Goal: Obtain resource: Obtain resource

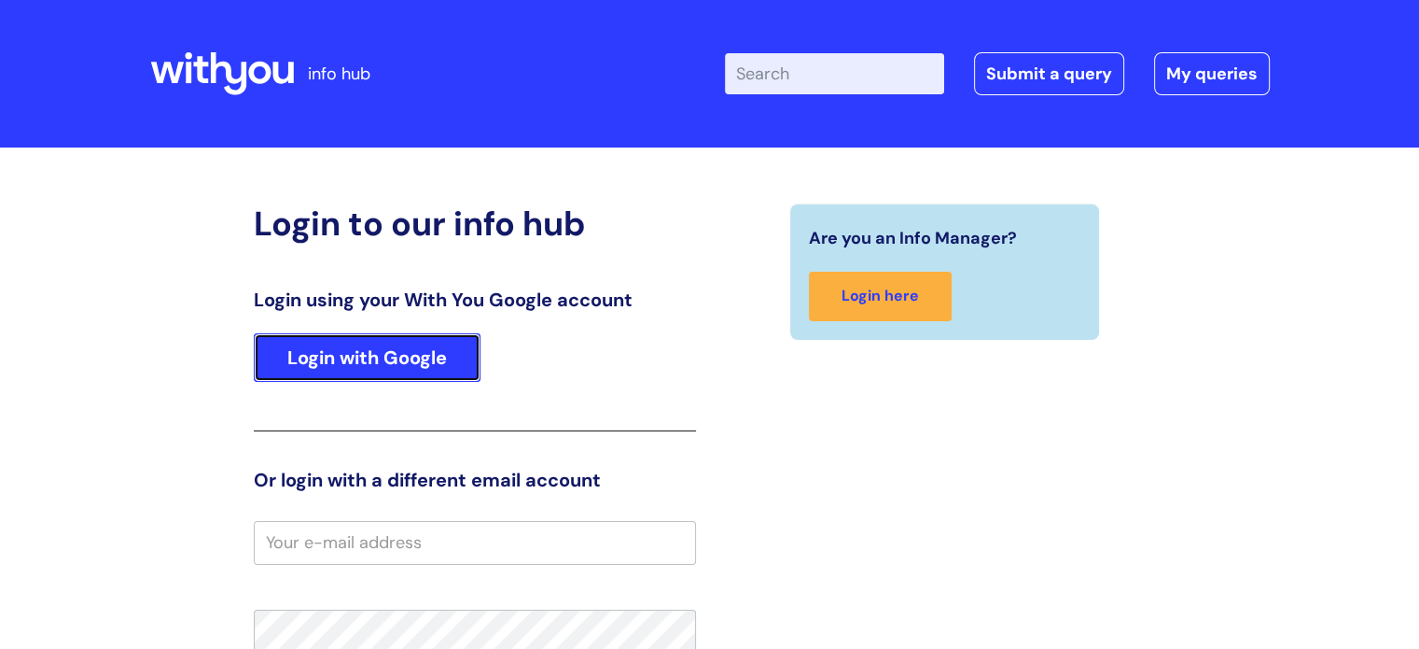
click at [466, 347] on link "Login with Google" at bounding box center [367, 357] width 227 height 49
click at [422, 353] on link "Login with Google" at bounding box center [367, 357] width 227 height 49
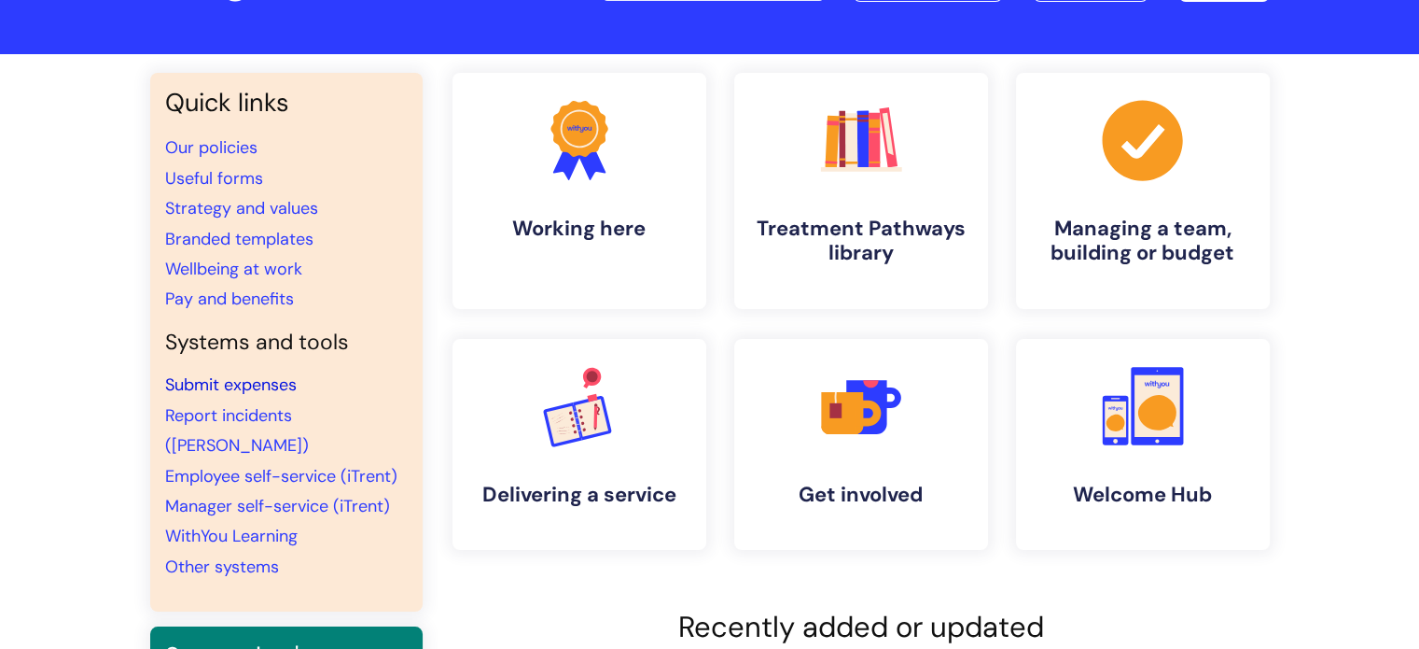
scroll to position [107, 0]
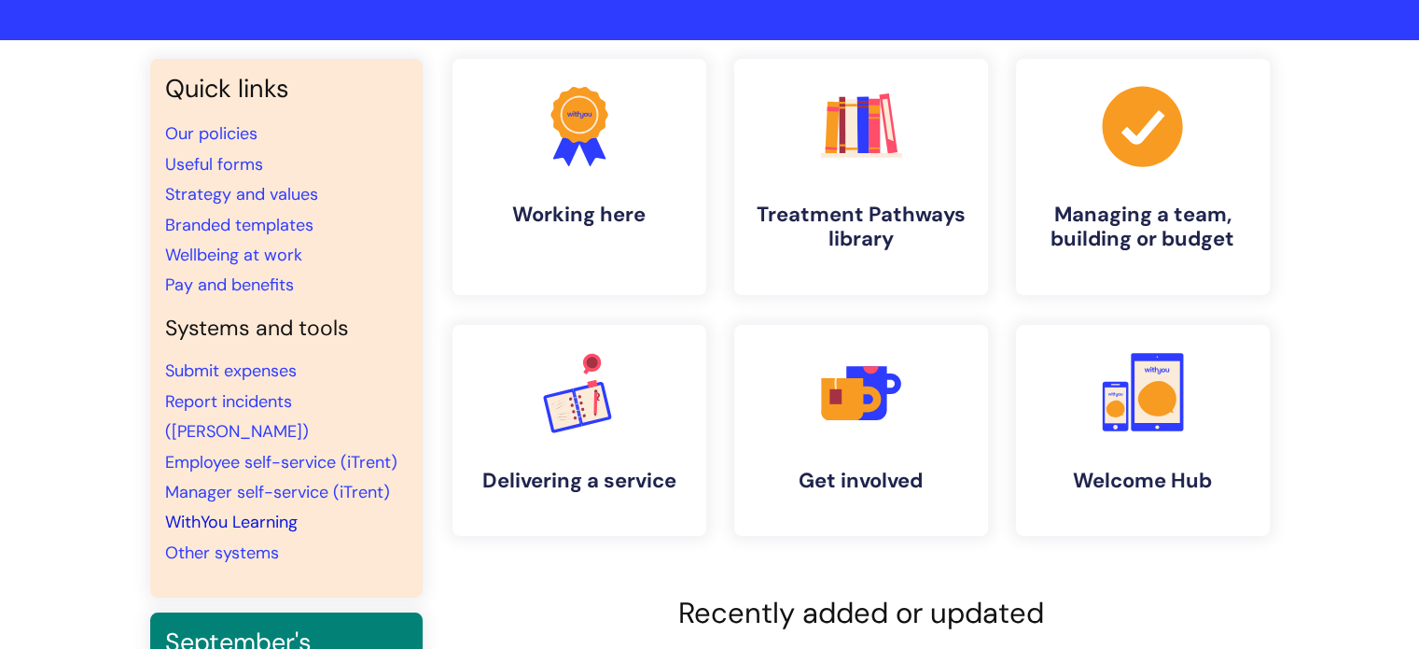
click at [220, 510] on link "WithYou Learning" at bounding box center [231, 521] width 133 height 22
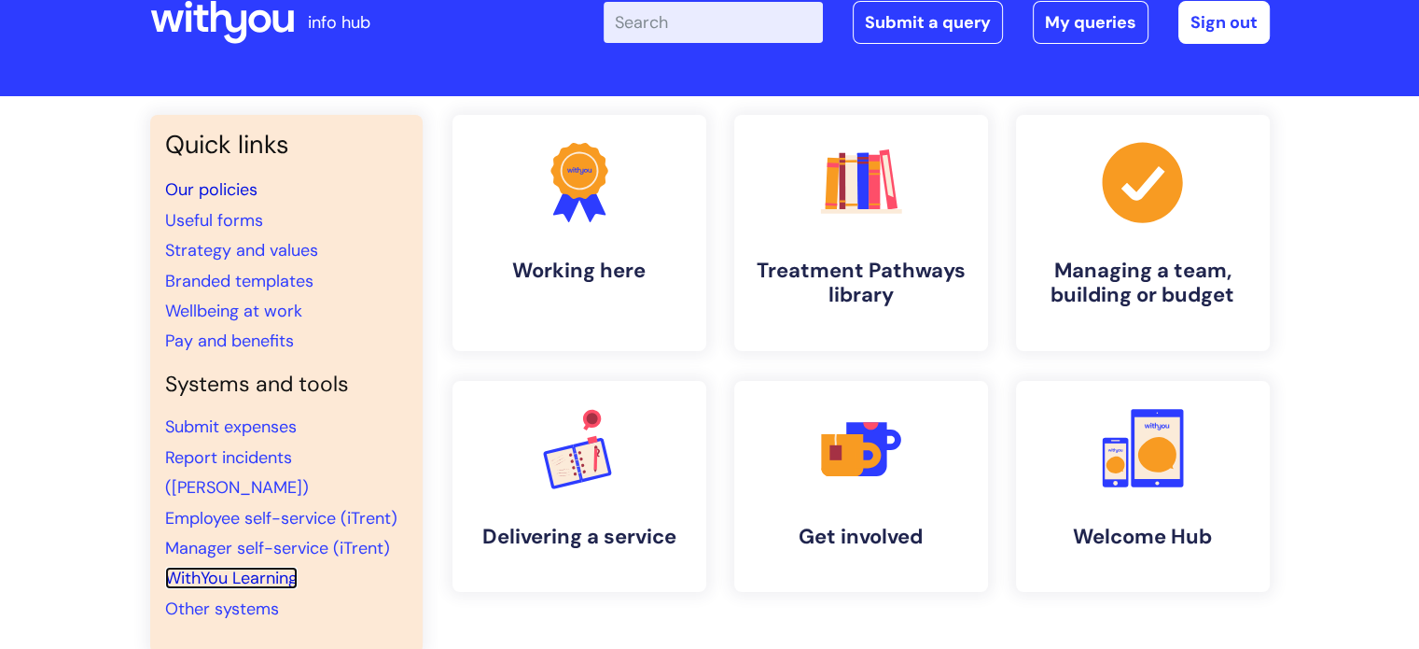
scroll to position [52, 0]
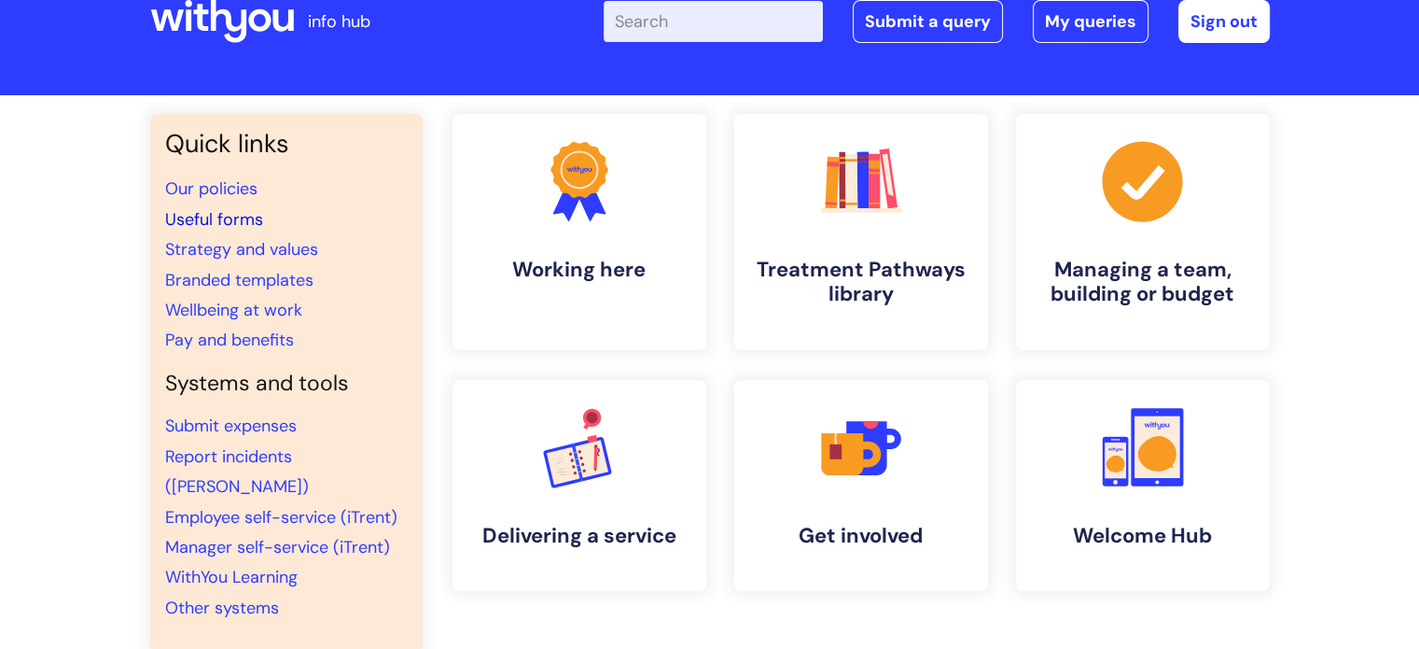
click at [224, 216] on link "Useful forms" at bounding box center [214, 219] width 98 height 22
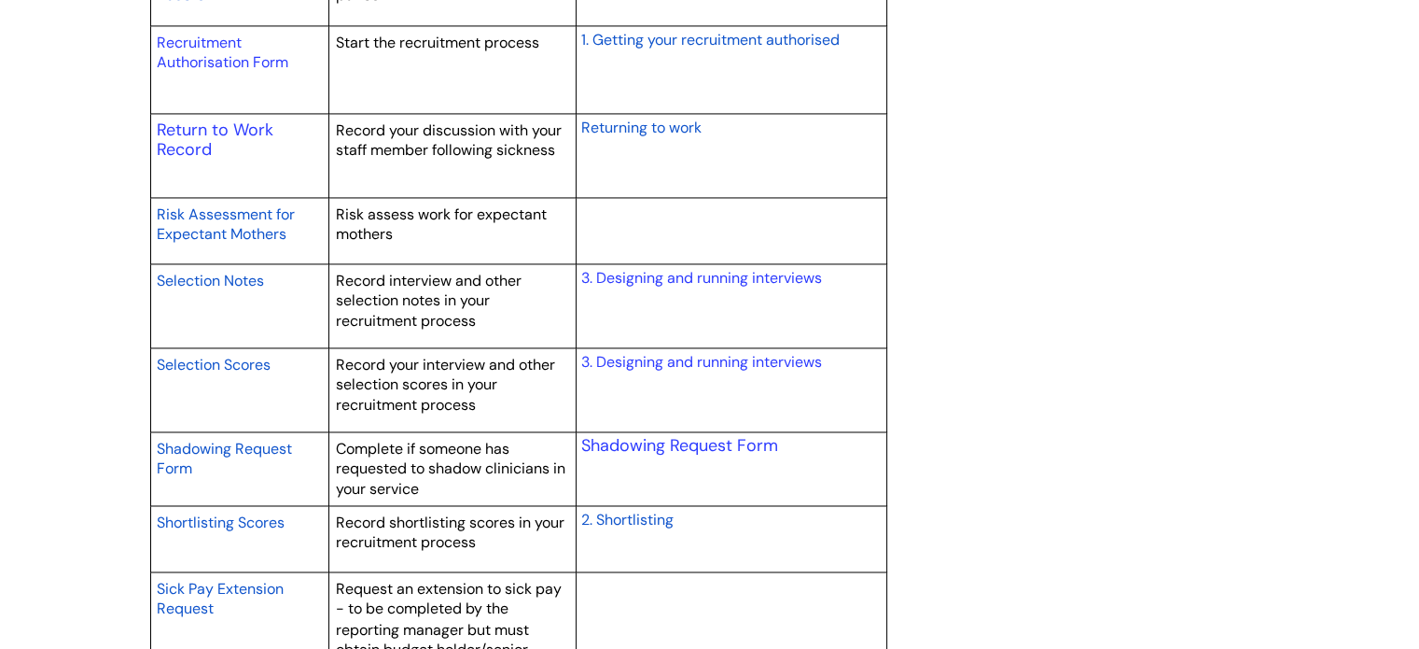
scroll to position [2934, 0]
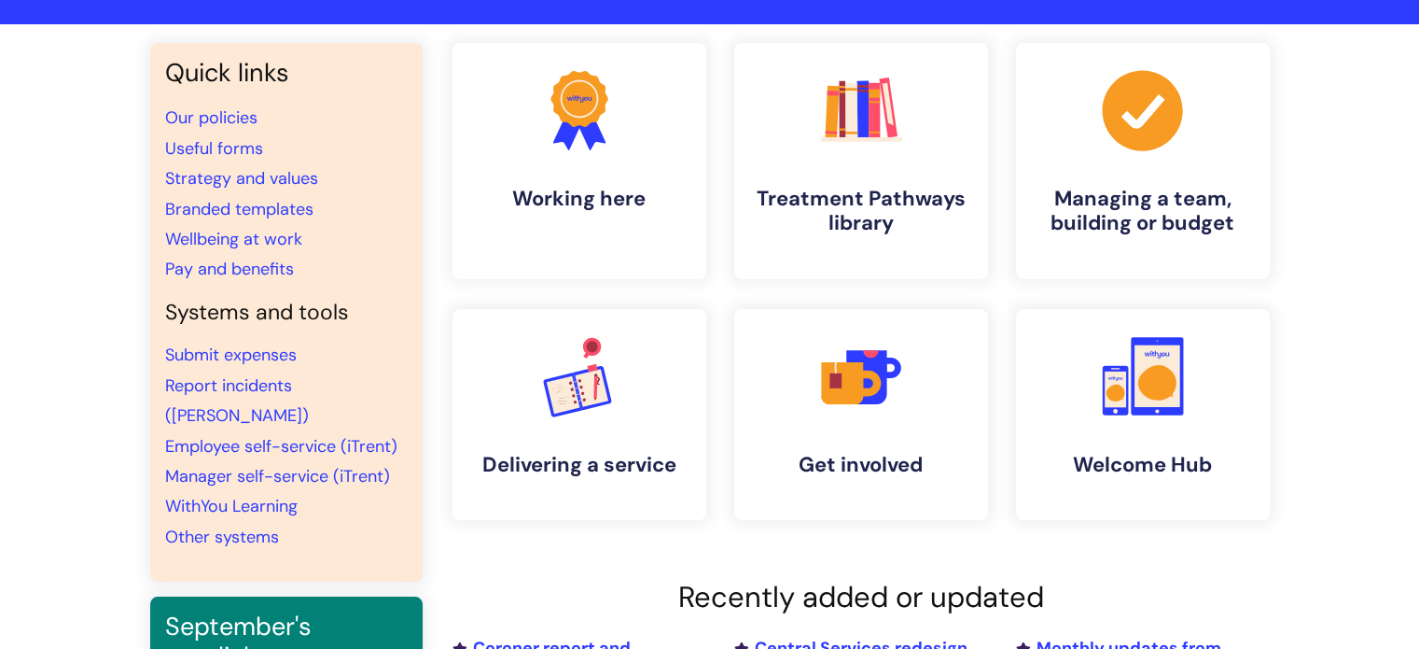
scroll to position [121, 0]
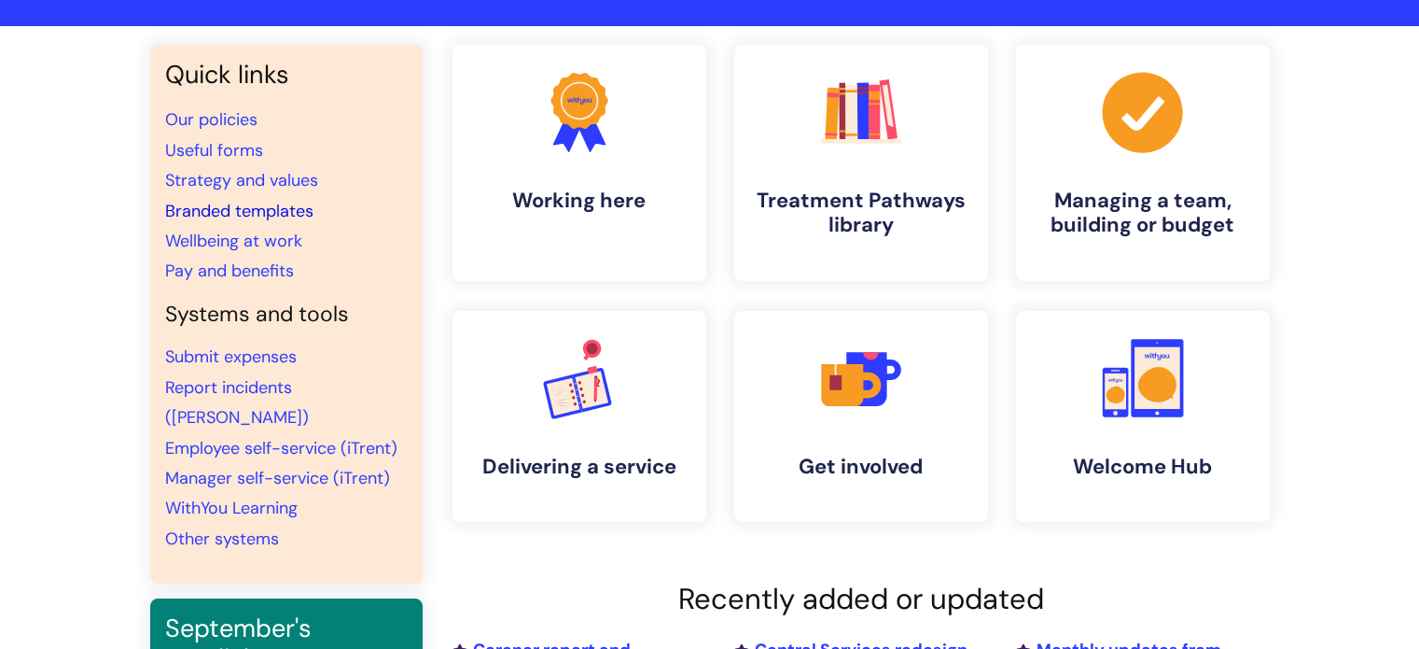
click at [209, 206] on link "Branded templates" at bounding box center [239, 211] width 148 height 22
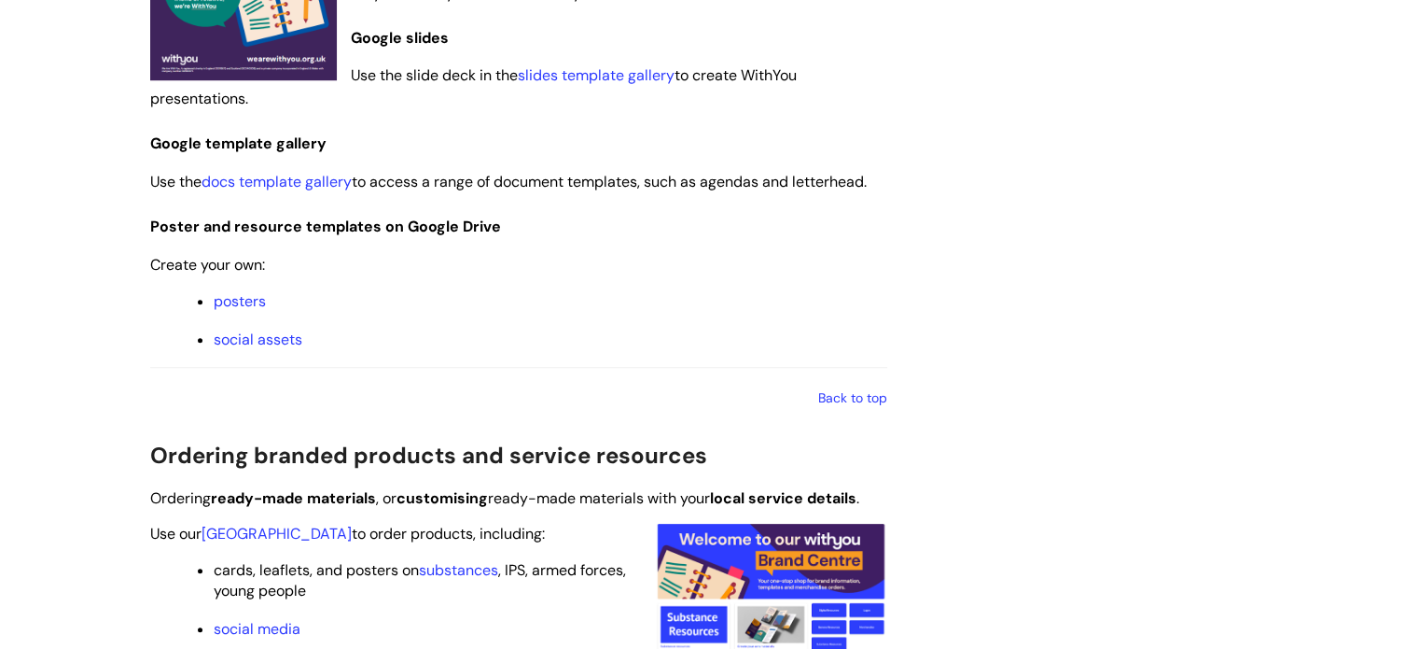
scroll to position [1377, 0]
click at [282, 176] on link "docs template gallery" at bounding box center [277, 182] width 150 height 20
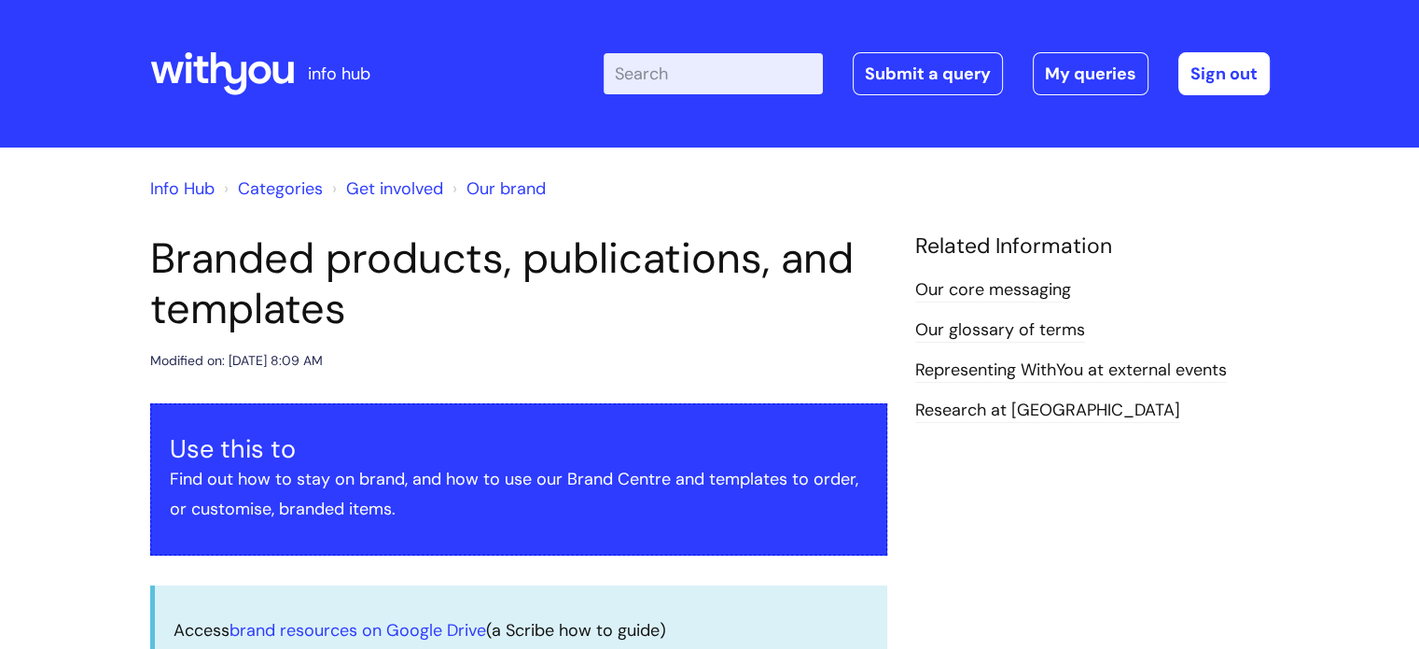
click at [180, 182] on link "Info Hub" at bounding box center [182, 188] width 64 height 22
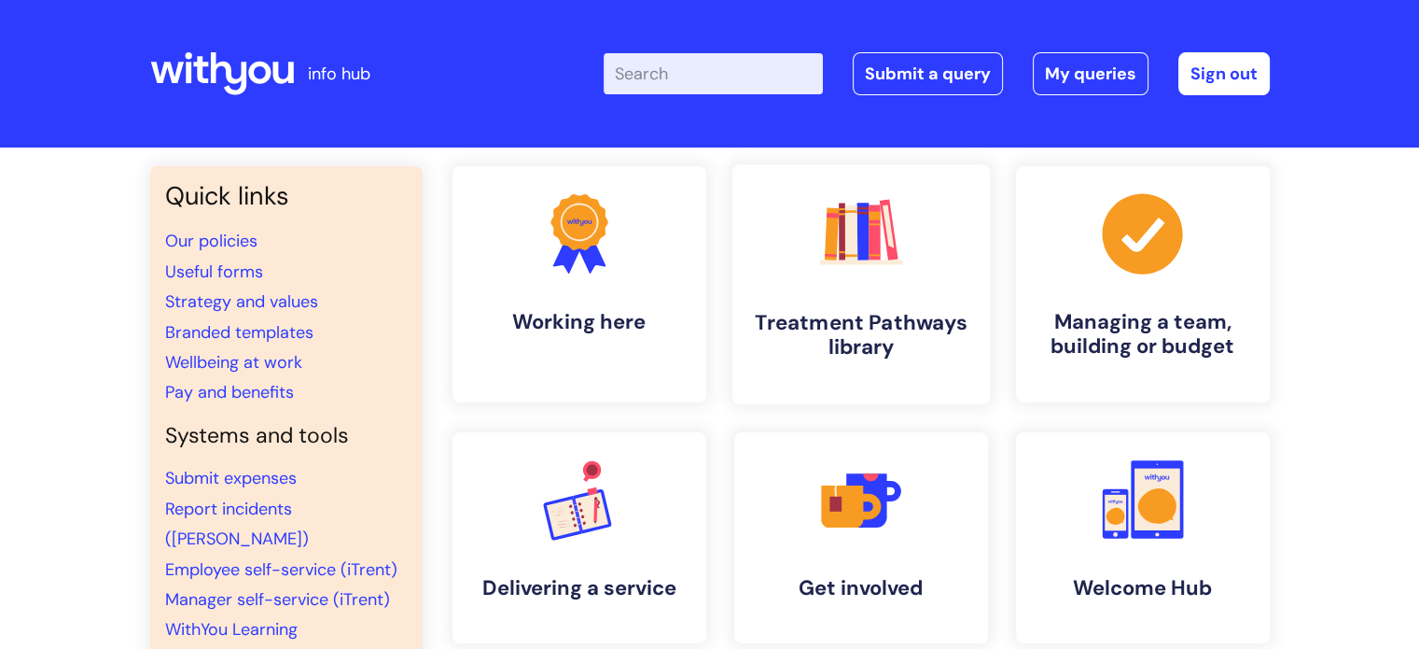
click at [921, 306] on link ".cls-1{fill:#f89b22;}.cls-1,.cls-2,.cls-3,.cls-4,.cls-5,.cls-6,.cls-7{stroke-wi…" at bounding box center [861, 284] width 258 height 240
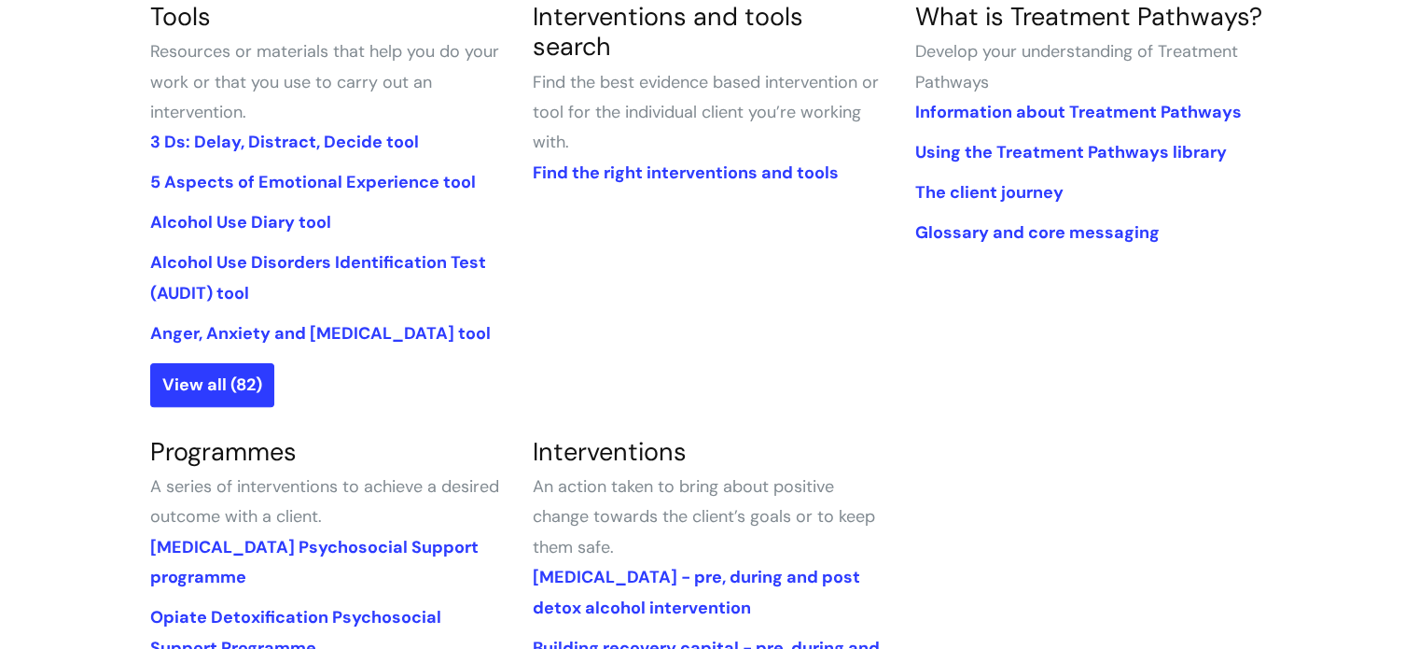
scroll to position [495, 0]
click at [287, 226] on link "Alcohol Use Diary tool" at bounding box center [240, 223] width 181 height 22
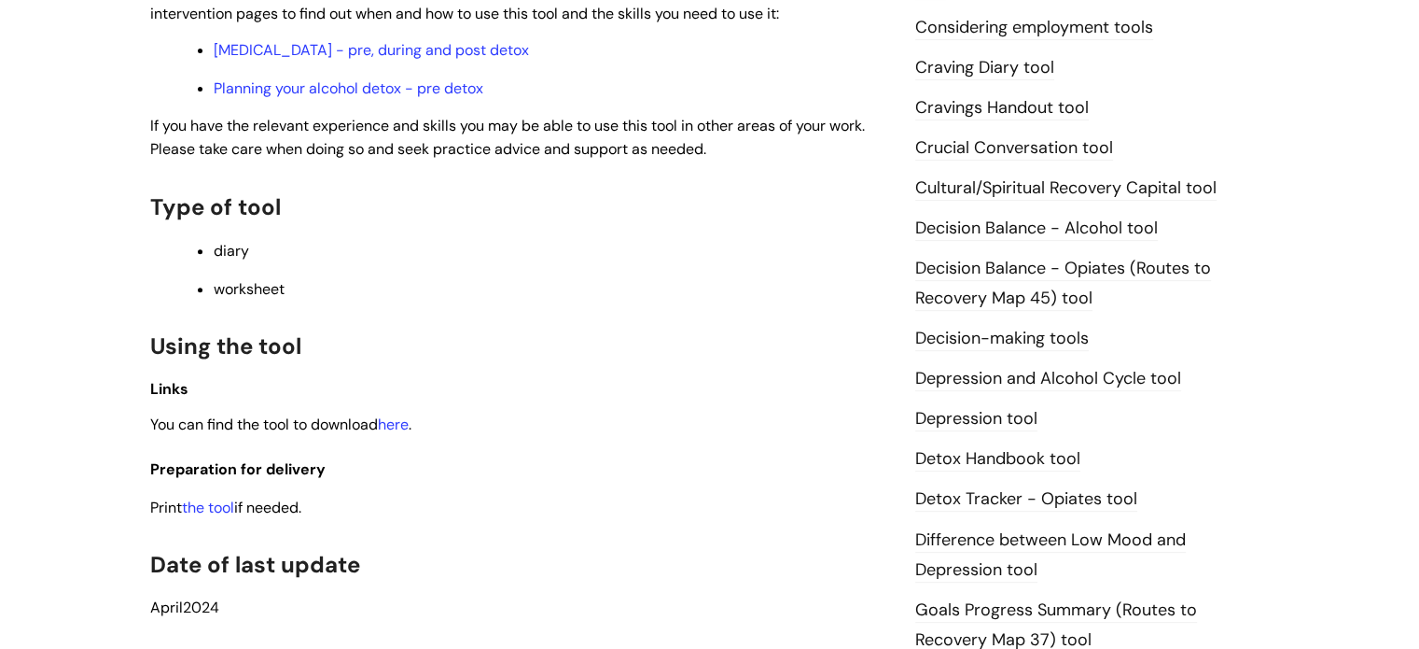
scroll to position [716, 0]
click at [220, 507] on link "the tool" at bounding box center [208, 506] width 52 height 20
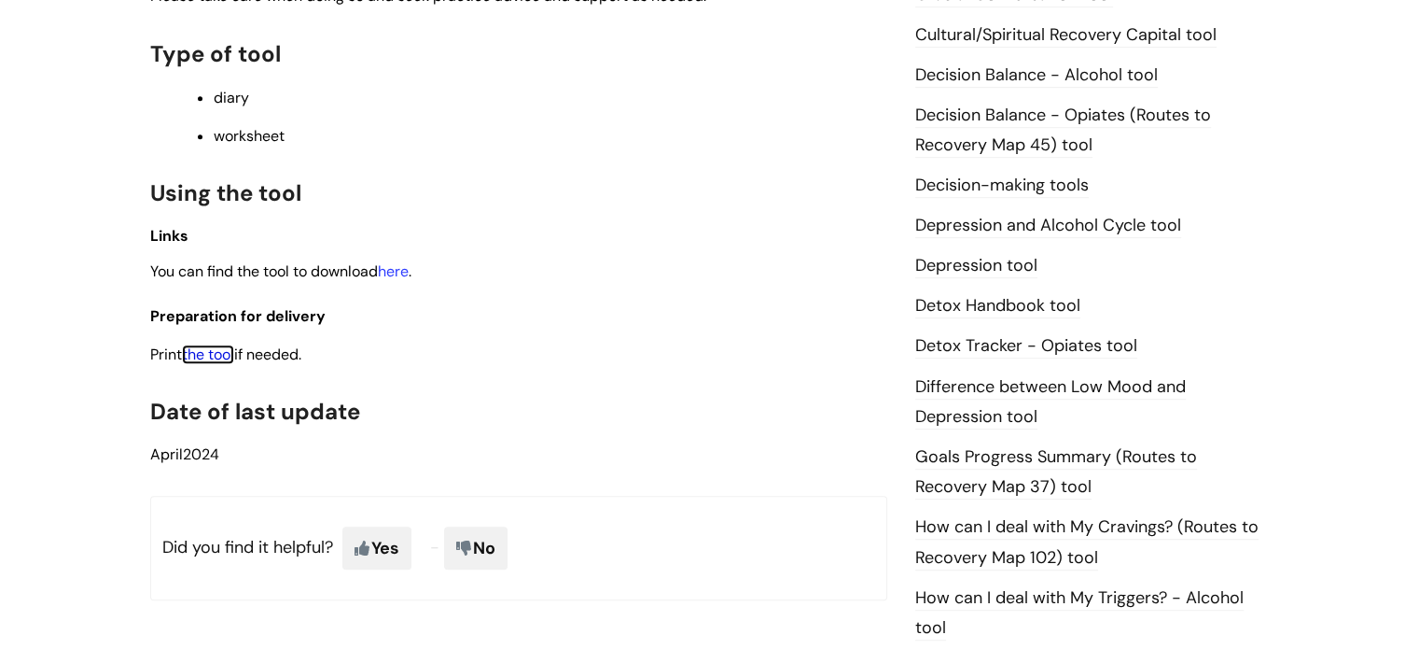
scroll to position [859, 0]
